Goal: Browse casually

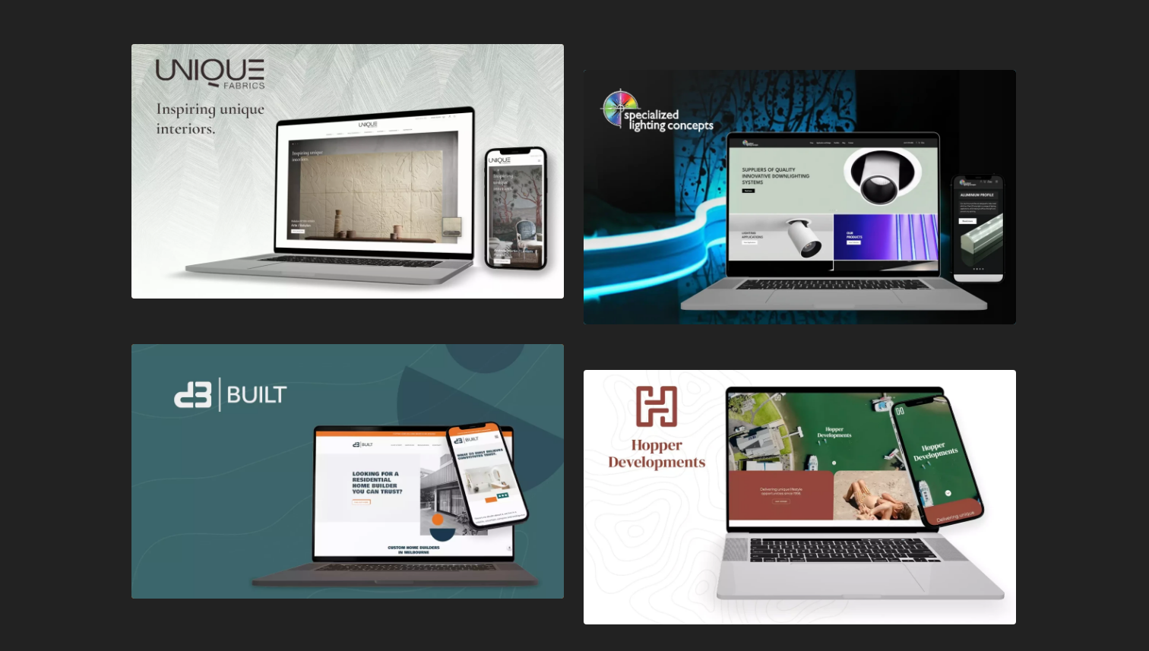
scroll to position [2511, 0]
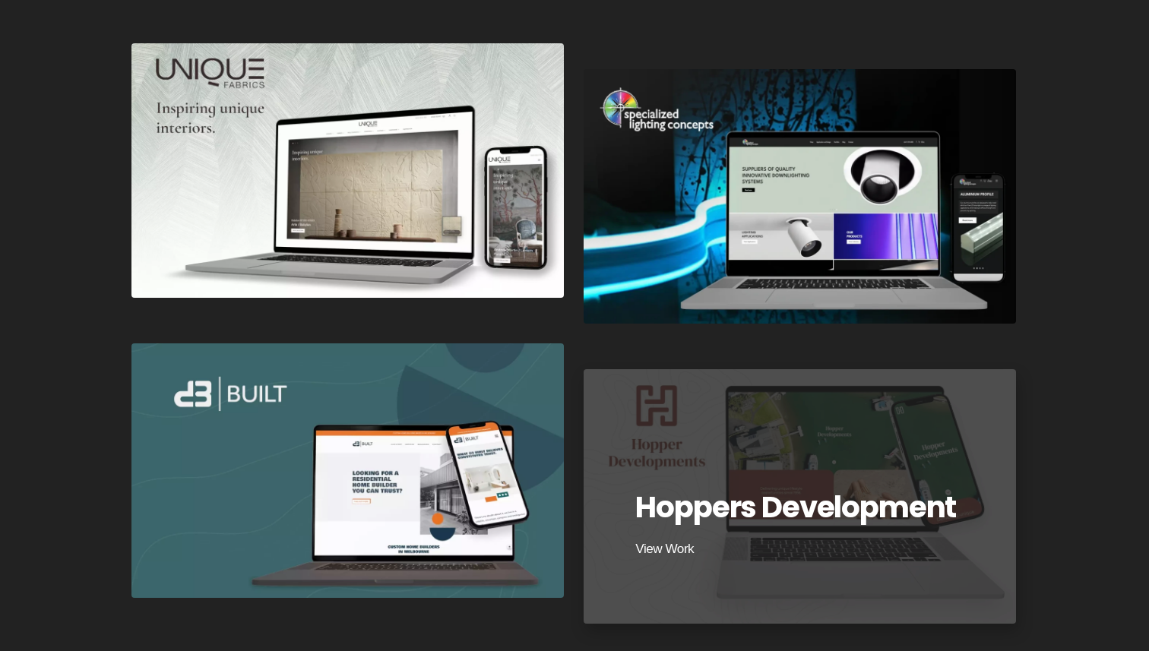
click at [850, 441] on div "Hoppers Development" at bounding box center [799, 496] width 437 height 257
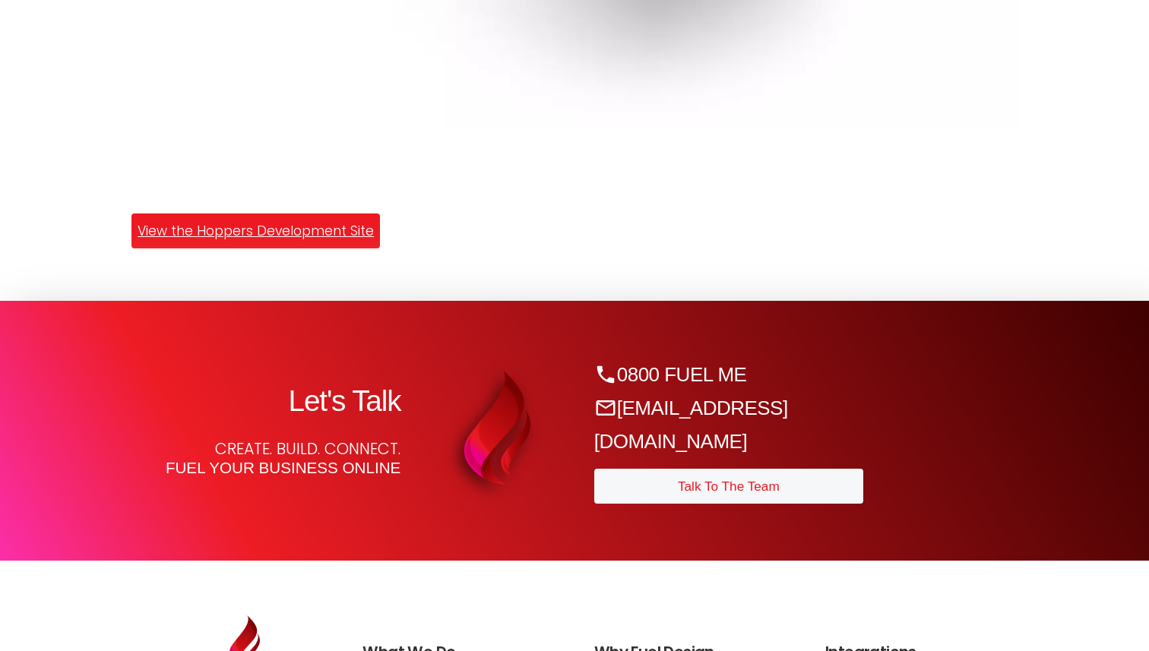
scroll to position [3781, 0]
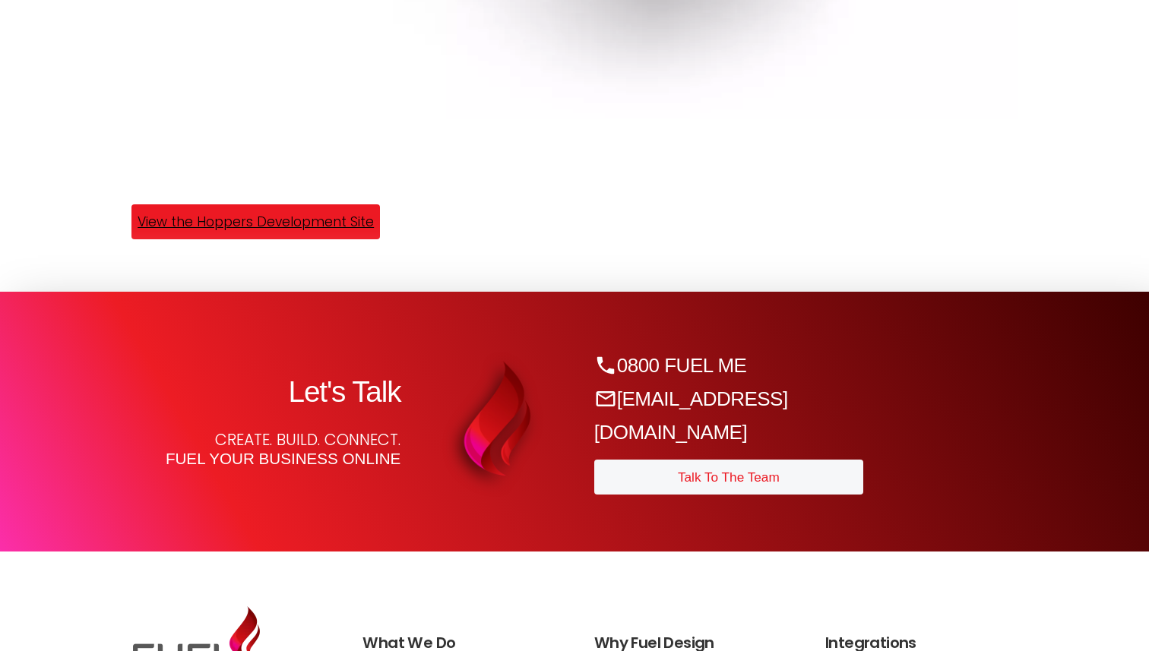
click at [341, 213] on link "View the Hoppers Development Site" at bounding box center [255, 221] width 248 height 35
